Goal: Task Accomplishment & Management: Complete application form

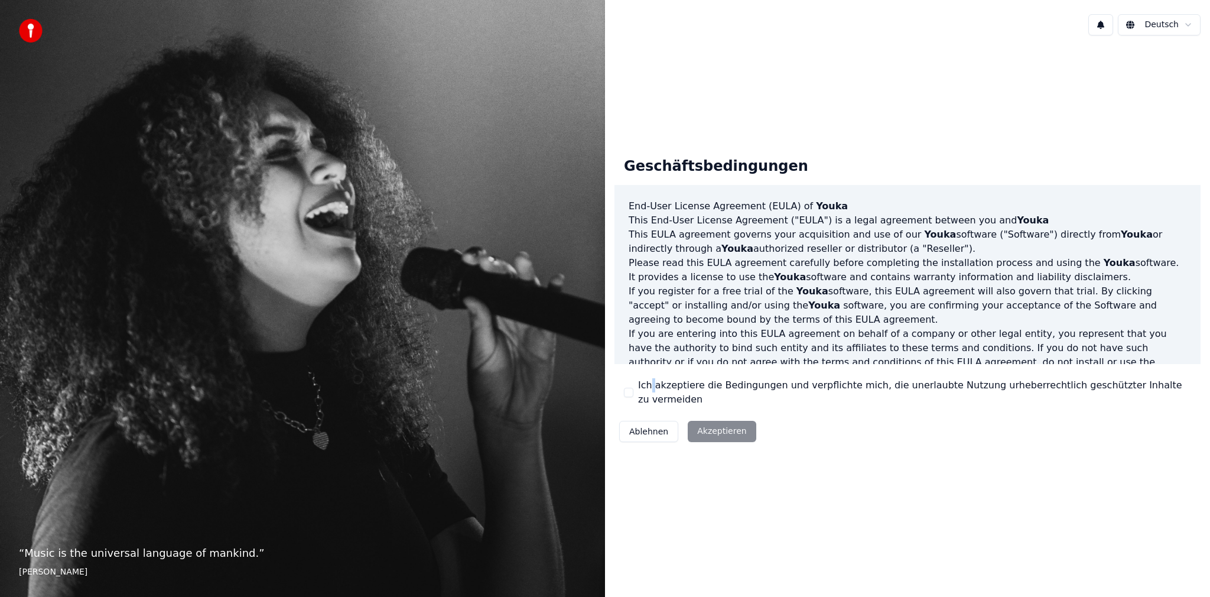
click at [652, 396] on label "Ich akzeptiere die Bedingungen und verpflichte mich, die unerlaubte Nutzung urh…" at bounding box center [914, 392] width 553 height 28
click at [636, 392] on div "Ich akzeptiere die Bedingungen und verpflichte mich, die unerlaubte Nutzung urh…" at bounding box center [907, 392] width 567 height 28
click at [634, 393] on div "Ich akzeptiere die Bedingungen und verpflichte mich, die unerlaubte Nutzung urh…" at bounding box center [907, 392] width 567 height 28
click at [630, 394] on button "Ich akzeptiere die Bedingungen und verpflichte mich, die unerlaubte Nutzung urh…" at bounding box center [628, 392] width 9 height 9
click at [724, 425] on button "Akzeptieren" at bounding box center [722, 431] width 68 height 21
